Goal: Check status: Check status

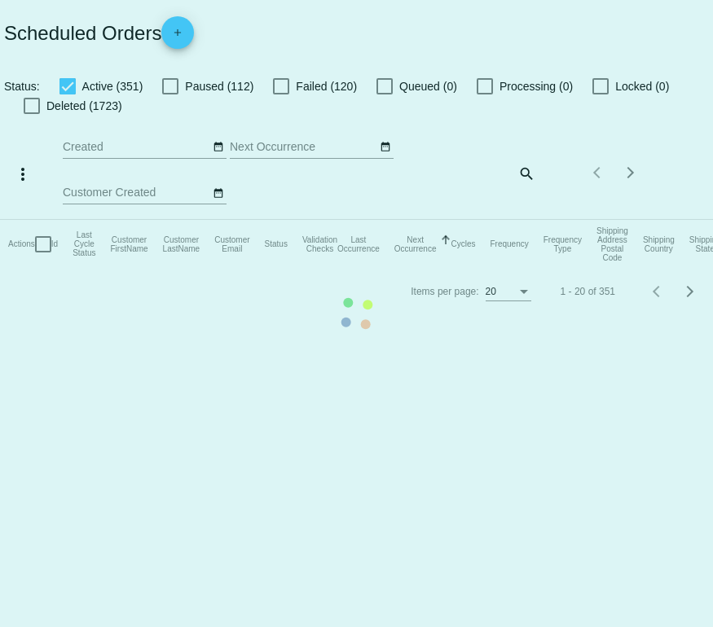
click at [533, 220] on mat-table "Actions Id Last Cycle Status Customer FirstName Customer LastName Customer Emai…" at bounding box center [356, 244] width 713 height 49
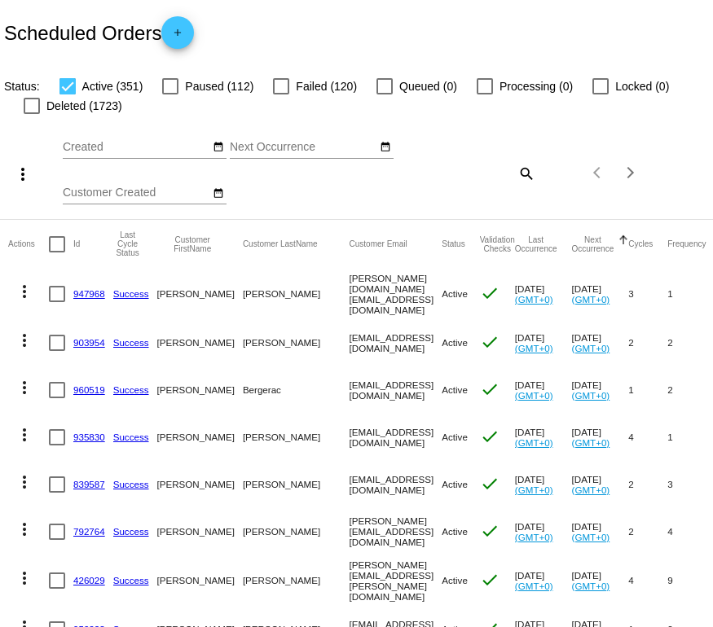
click at [533, 177] on mat-icon "search" at bounding box center [526, 172] width 20 height 25
click at [476, 169] on input "Search" at bounding box center [476, 170] width 118 height 13
click at [455, 177] on input "Search" at bounding box center [476, 170] width 118 height 13
paste input "[EMAIL_ADDRESS][DOMAIN_NAME]"
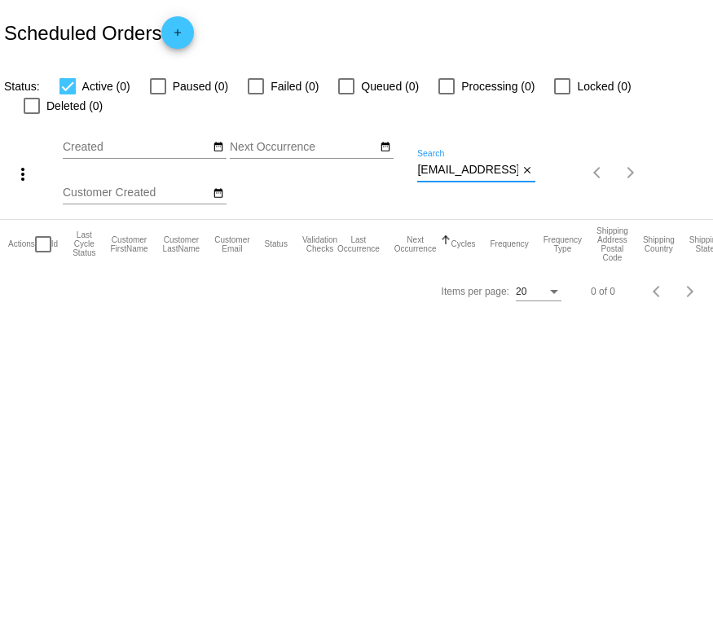
type input "[EMAIL_ADDRESS][DOMAIN_NAME]"
click at [73, 89] on div at bounding box center [67, 86] width 16 height 16
click at [68, 94] on input "Active (0)" at bounding box center [67, 94] width 1 height 1
click at [69, 84] on div at bounding box center [67, 86] width 16 height 16
click at [68, 94] on input "Active (0)" at bounding box center [67, 94] width 1 height 1
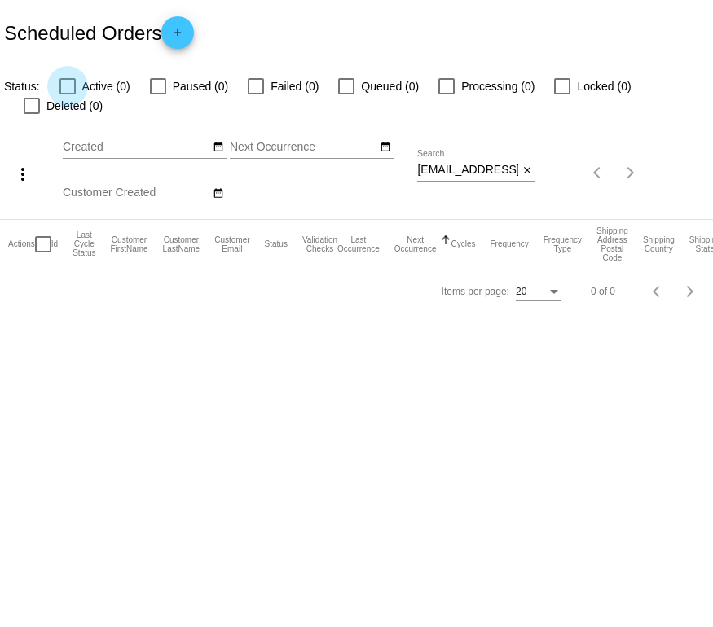
checkbox input "true"
